Goal: Task Accomplishment & Management: Complete application form

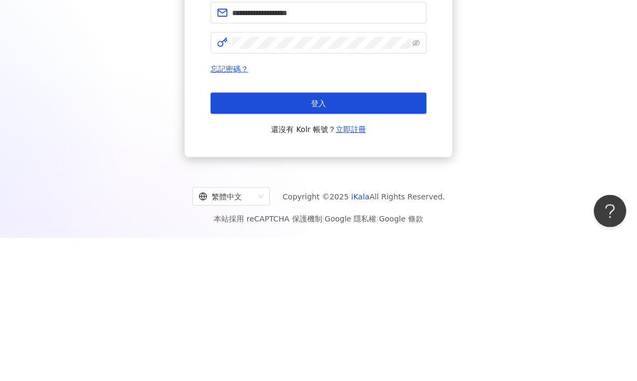
click at [318, 236] on button "登入" at bounding box center [318, 247] width 216 height 22
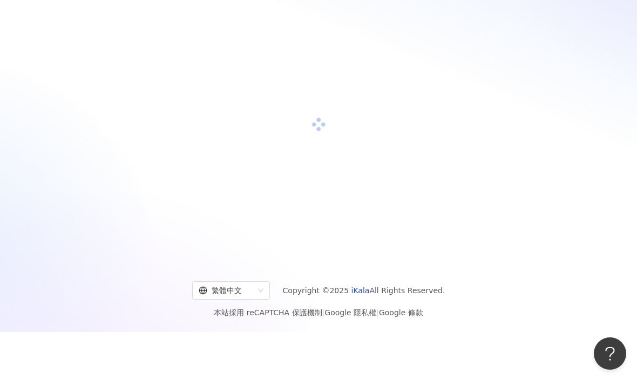
scroll to position [49, 0]
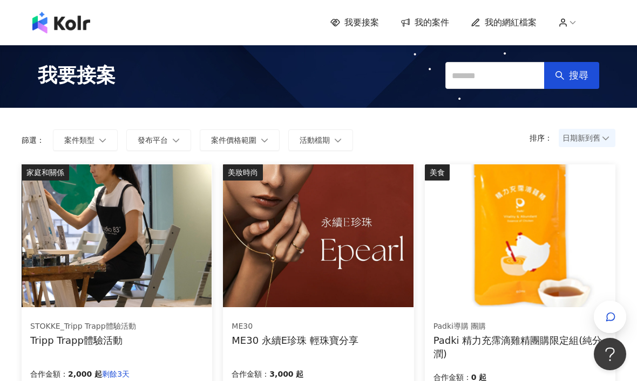
click at [337, 255] on img at bounding box center [318, 236] width 190 height 143
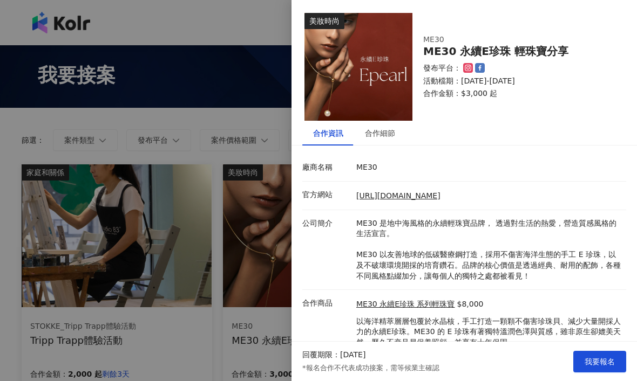
click at [388, 182] on li "官方網站 [URL][DOMAIN_NAME]" at bounding box center [464, 196] width 324 height 29
click at [390, 185] on li "官方網站 [URL][DOMAIN_NAME]" at bounding box center [464, 196] width 324 height 29
click at [373, 184] on li "官方網站 [URL][DOMAIN_NAME]" at bounding box center [464, 196] width 324 height 29
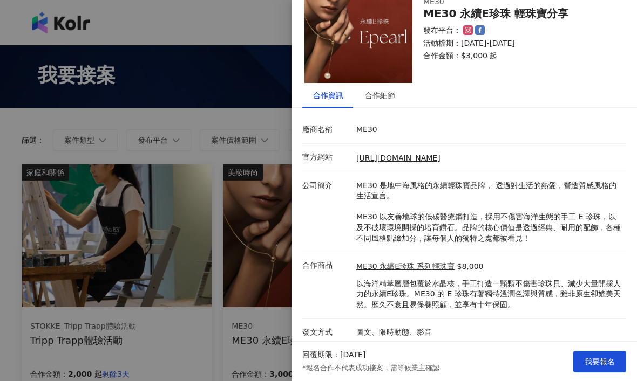
scroll to position [37, 0]
click at [325, 141] on li "廠商名稱 ME30" at bounding box center [464, 131] width 324 height 28
click at [386, 145] on li "官方網站 [URL][DOMAIN_NAME]" at bounding box center [464, 159] width 324 height 29
click at [395, 148] on li "官方網站 [URL][DOMAIN_NAME]" at bounding box center [464, 159] width 324 height 29
click at [379, 148] on li "官方網站 [URL][DOMAIN_NAME]" at bounding box center [464, 159] width 324 height 29
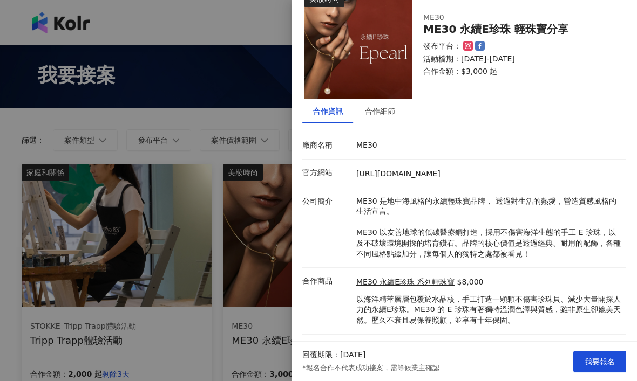
scroll to position [23, 0]
click at [603, 363] on span "我要報名" at bounding box center [599, 362] width 30 height 9
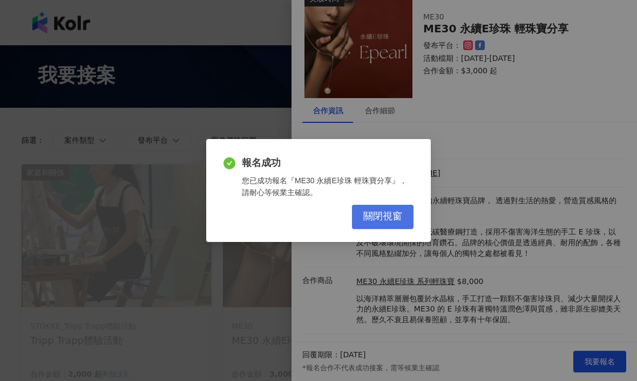
click at [385, 215] on span "關閉視窗" at bounding box center [382, 217] width 39 height 12
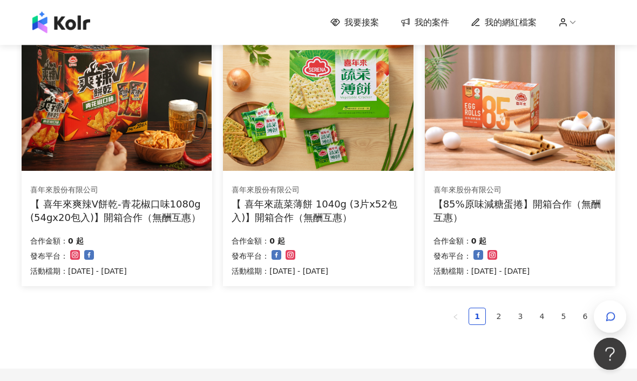
scroll to position [667, 0]
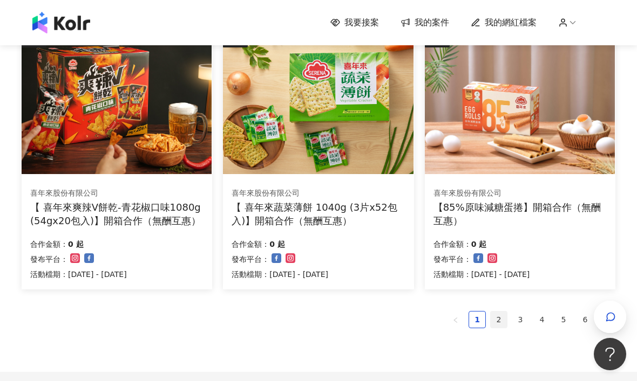
click at [494, 319] on link "2" at bounding box center [498, 320] width 16 height 16
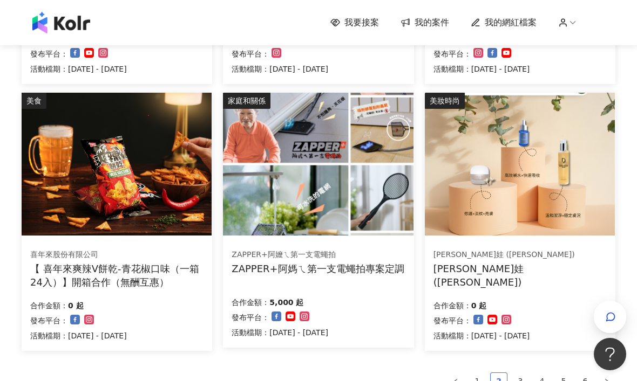
scroll to position [600, 0]
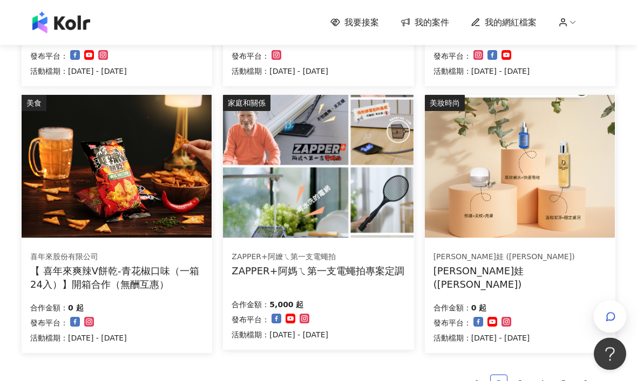
click at [345, 271] on div "ZAPPER+阿媽ㄟ第一支電蠅拍專案定調" at bounding box center [317, 271] width 172 height 13
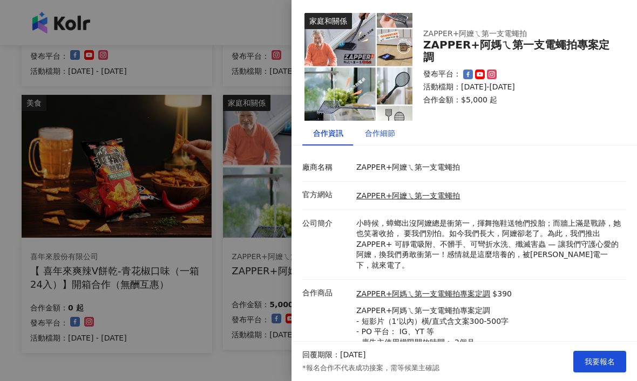
click at [384, 137] on div "合作細節" at bounding box center [380, 133] width 30 height 12
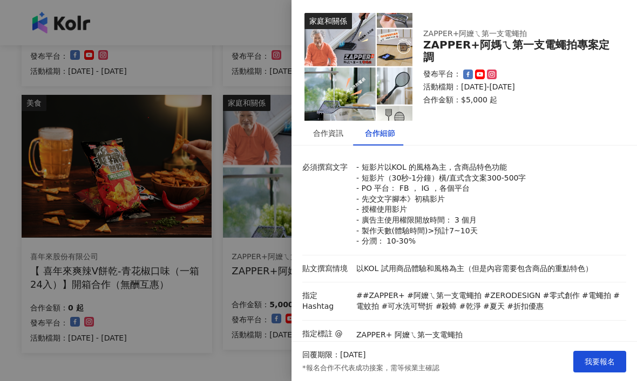
click at [225, 366] on div at bounding box center [318, 190] width 637 height 381
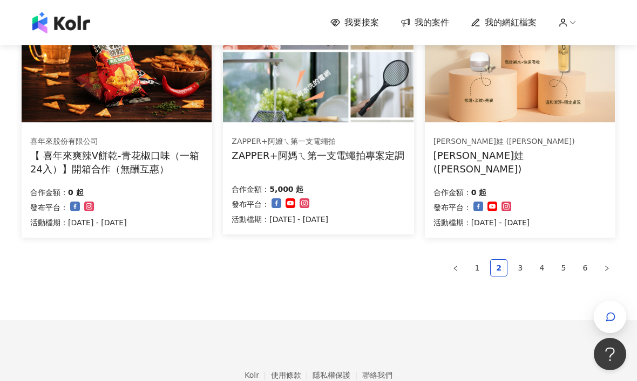
scroll to position [699, 0]
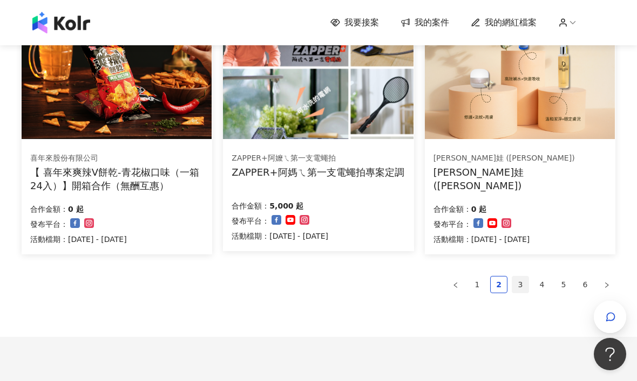
click at [520, 284] on link "3" at bounding box center [520, 285] width 16 height 16
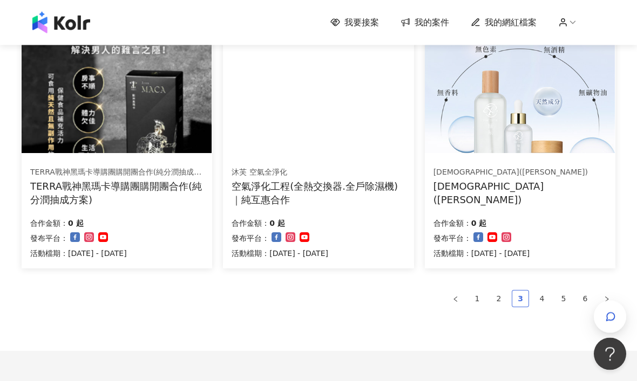
scroll to position [688, 0]
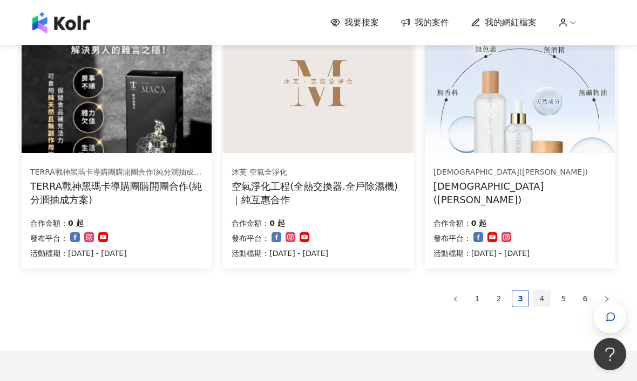
click at [543, 295] on link "4" at bounding box center [542, 299] width 16 height 16
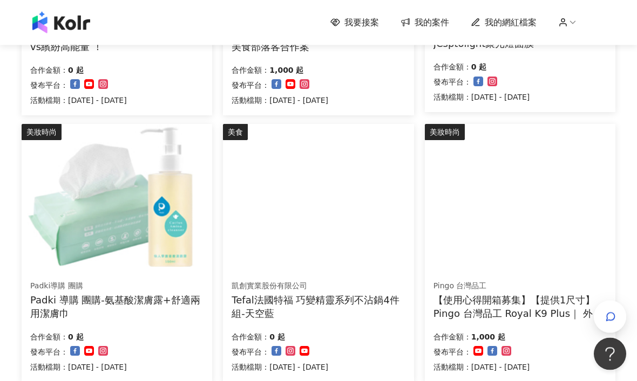
scroll to position [582, 0]
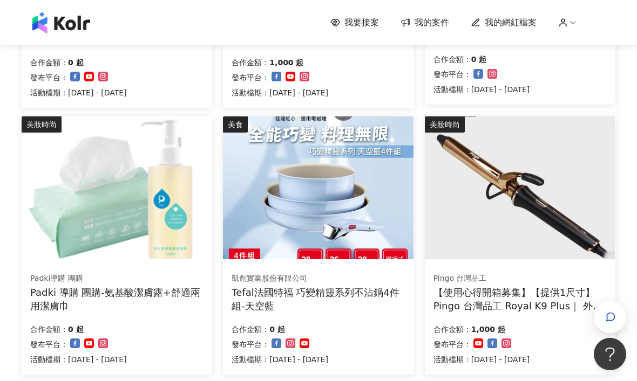
click at [524, 291] on div "【使用心得開箱募集】【提供1尺寸】 Pingo 台灣品工 Royal K9 Plus｜ 外噴式負離子加長電棒-革命進化款" at bounding box center [519, 299] width 173 height 27
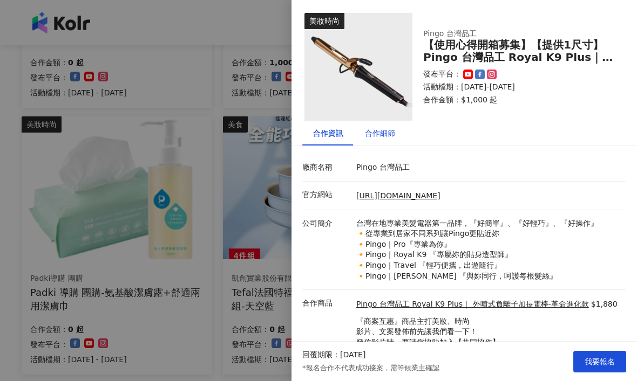
click at [386, 132] on div "合作細節" at bounding box center [380, 133] width 30 height 12
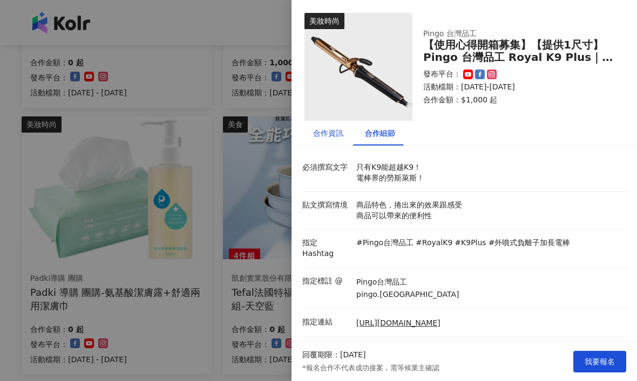
click at [337, 134] on div "合作資訊" at bounding box center [328, 133] width 30 height 12
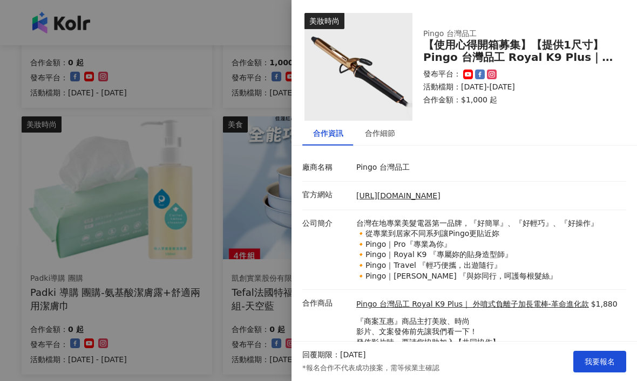
click at [208, 338] on div at bounding box center [318, 190] width 637 height 381
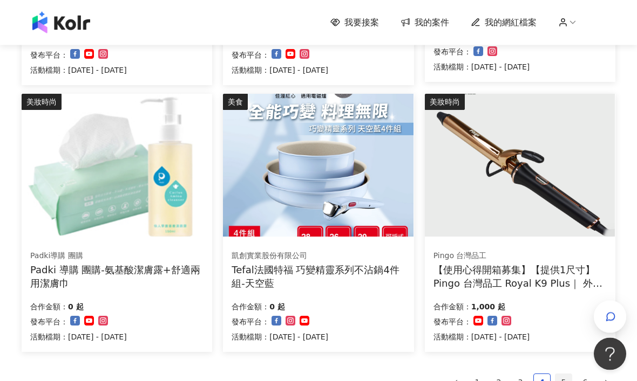
click at [562, 381] on link "5" at bounding box center [563, 383] width 16 height 16
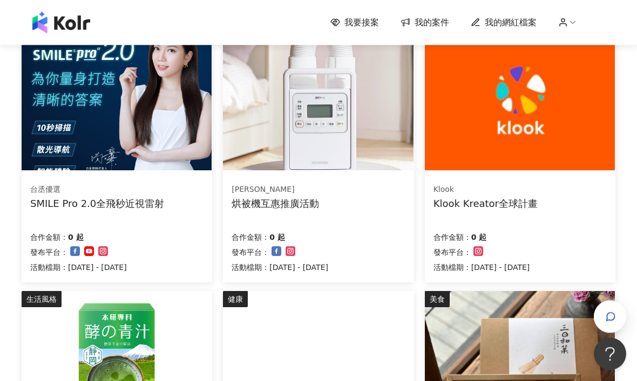
scroll to position [142, 0]
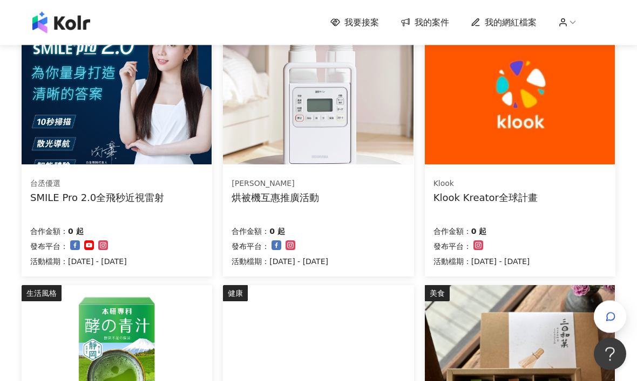
click at [511, 192] on div "Klook Kreator全球計畫" at bounding box center [485, 198] width 104 height 13
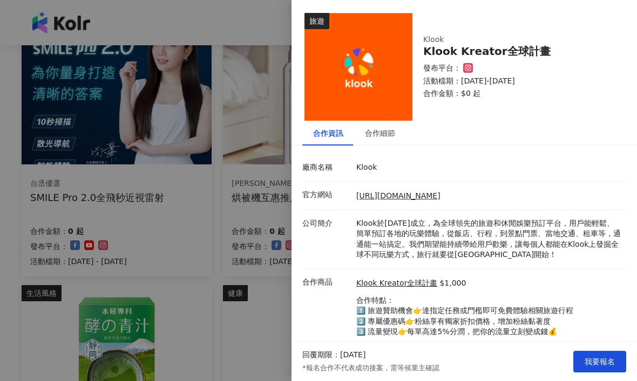
click at [211, 320] on div at bounding box center [318, 190] width 637 height 381
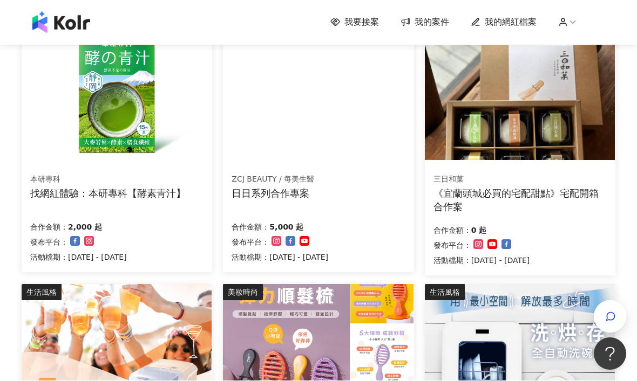
scroll to position [406, 0]
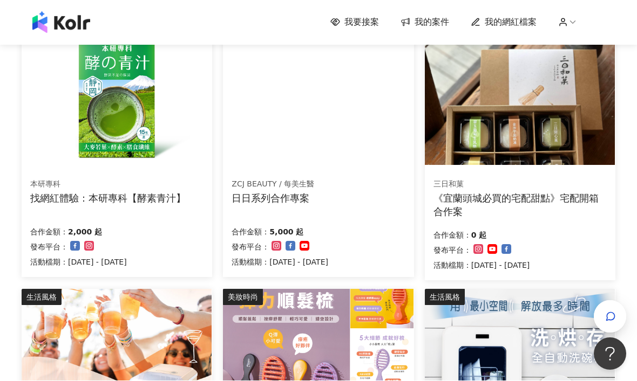
click at [87, 197] on div "找網紅體驗：本研專科【酵素青汁】" at bounding box center [107, 198] width 155 height 13
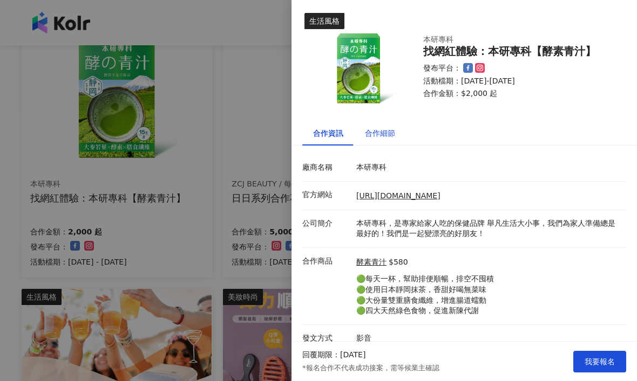
click at [383, 135] on div "合作細節" at bounding box center [380, 133] width 30 height 12
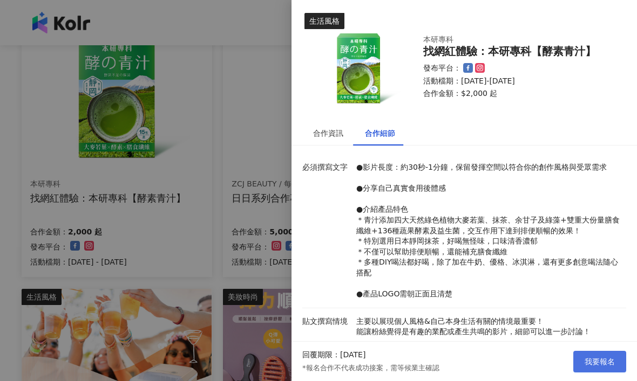
click at [605, 361] on span "我要報名" at bounding box center [599, 362] width 30 height 9
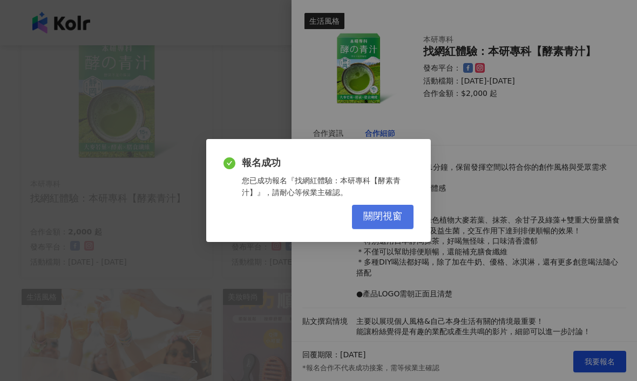
click at [396, 215] on span "關閉視窗" at bounding box center [382, 217] width 39 height 12
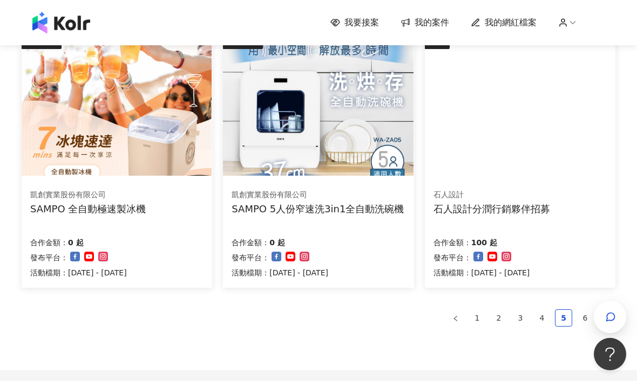
scroll to position [670, 0]
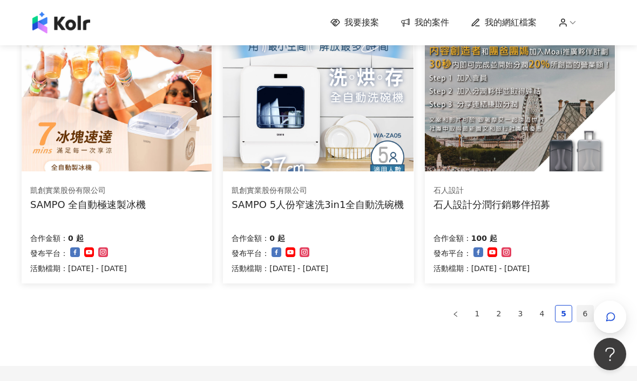
click at [585, 311] on link "6" at bounding box center [585, 314] width 16 height 16
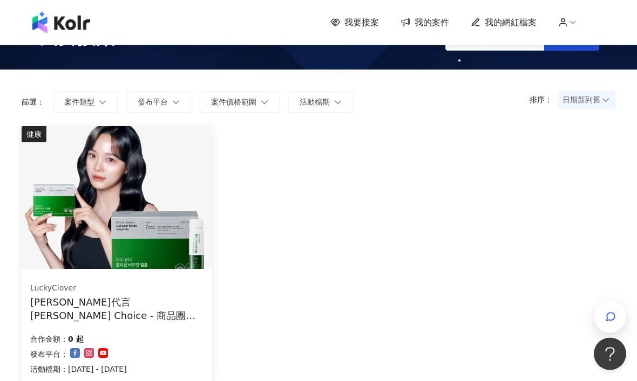
scroll to position [0, 0]
